Goal: Task Accomplishment & Management: Use online tool/utility

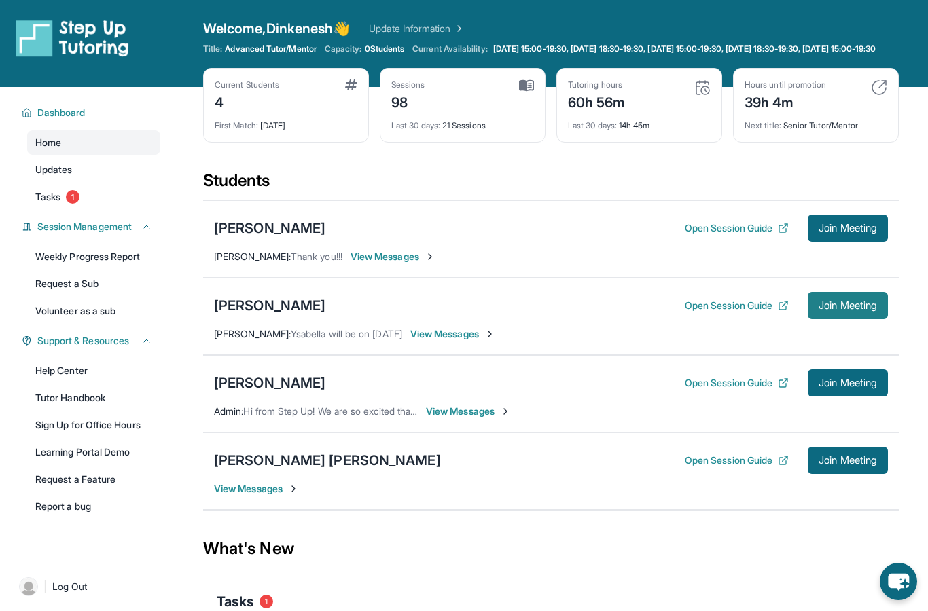
click at [839, 310] on span "Join Meeting" at bounding box center [847, 306] width 58 height 8
